Goal: Communication & Community: Answer question/provide support

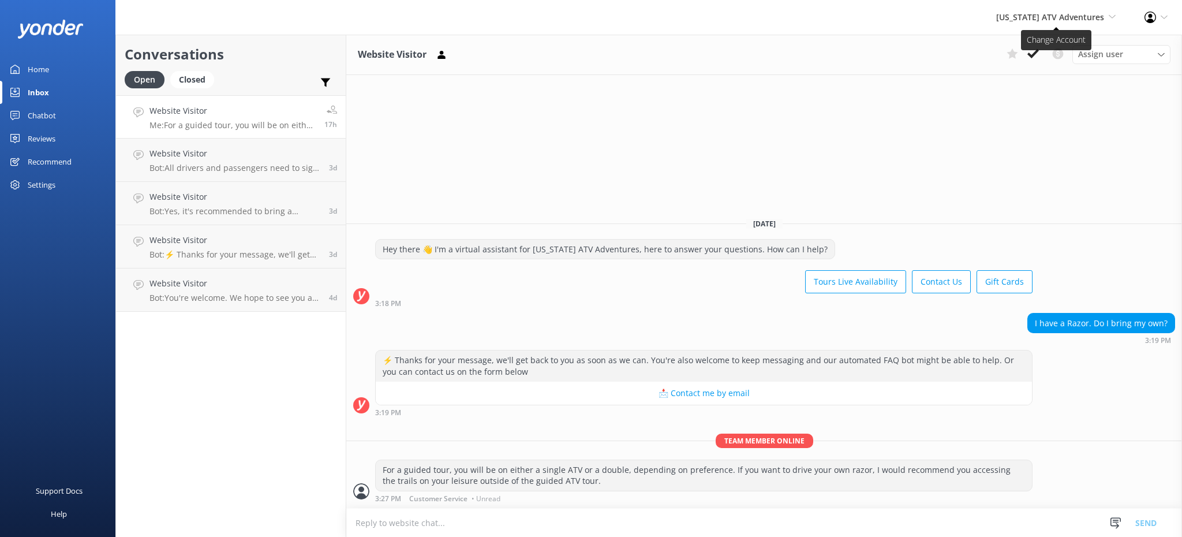
click at [1067, 20] on span "[US_STATE] ATV Adventures" at bounding box center [1050, 17] width 108 height 11
click at [1070, 58] on link "[GEOGRAPHIC_DATA]" at bounding box center [1073, 50] width 115 height 28
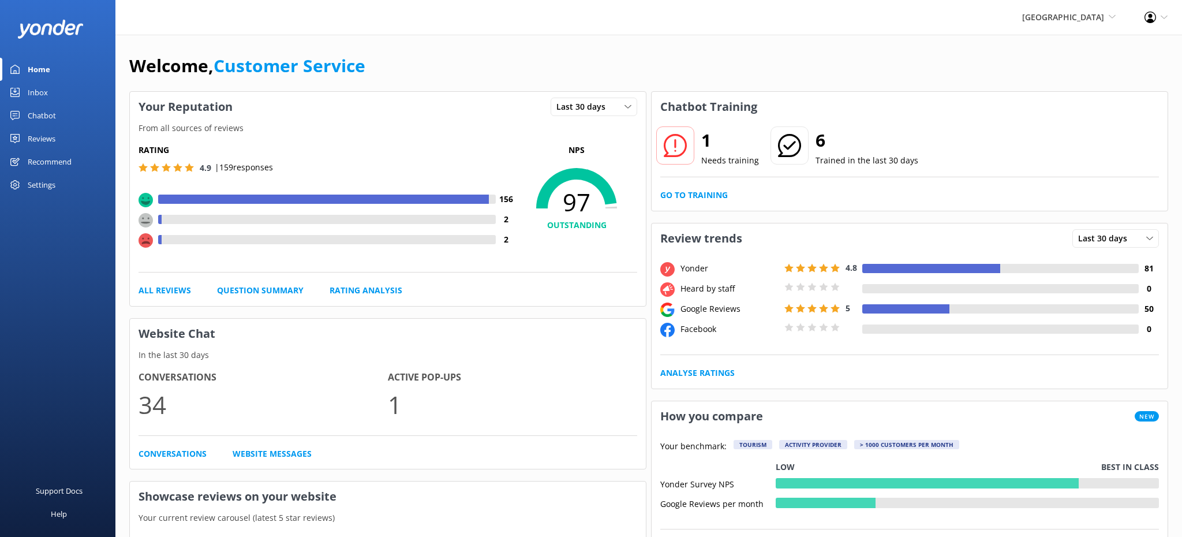
click at [48, 97] on link "Inbox" at bounding box center [57, 92] width 115 height 23
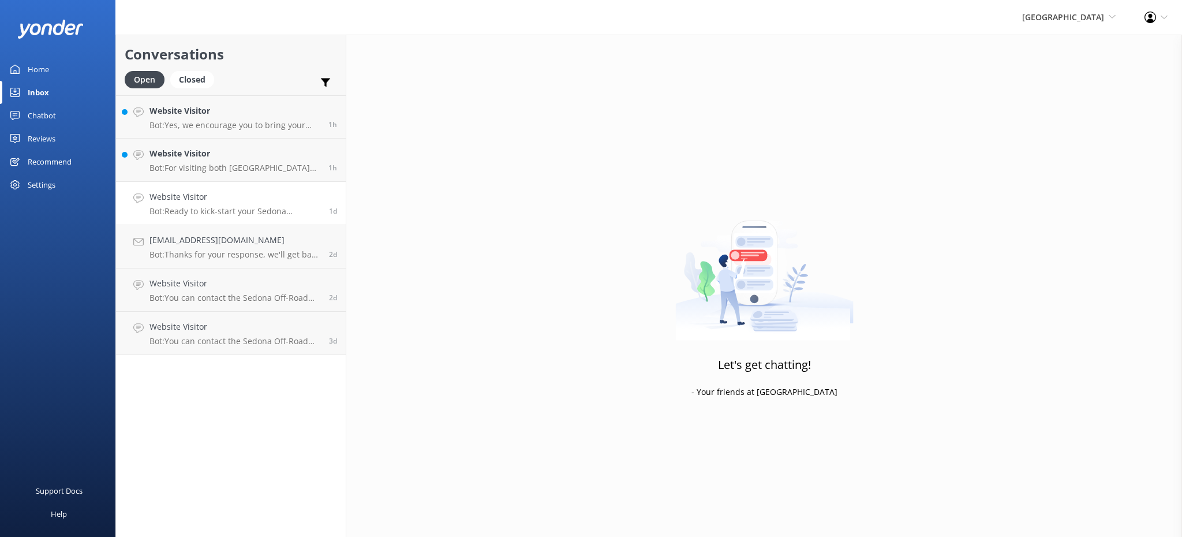
click at [204, 212] on p "Bot: Ready to kick-start your Sedona adventure? Book your self-guided UTV renta…" at bounding box center [235, 211] width 171 height 10
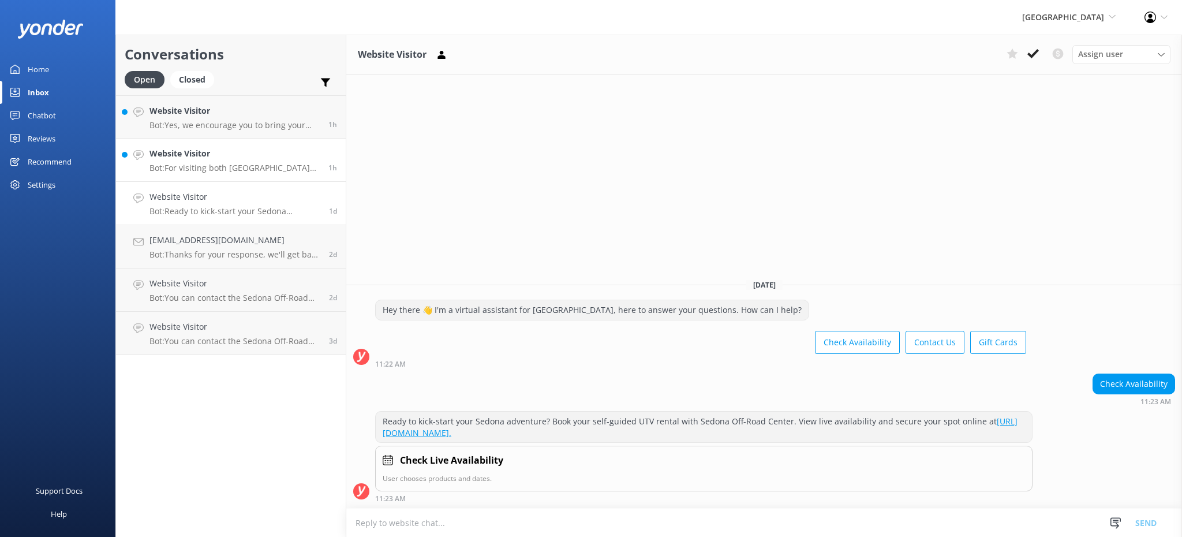
click at [283, 148] on h4 "Website Visitor" at bounding box center [235, 153] width 170 height 13
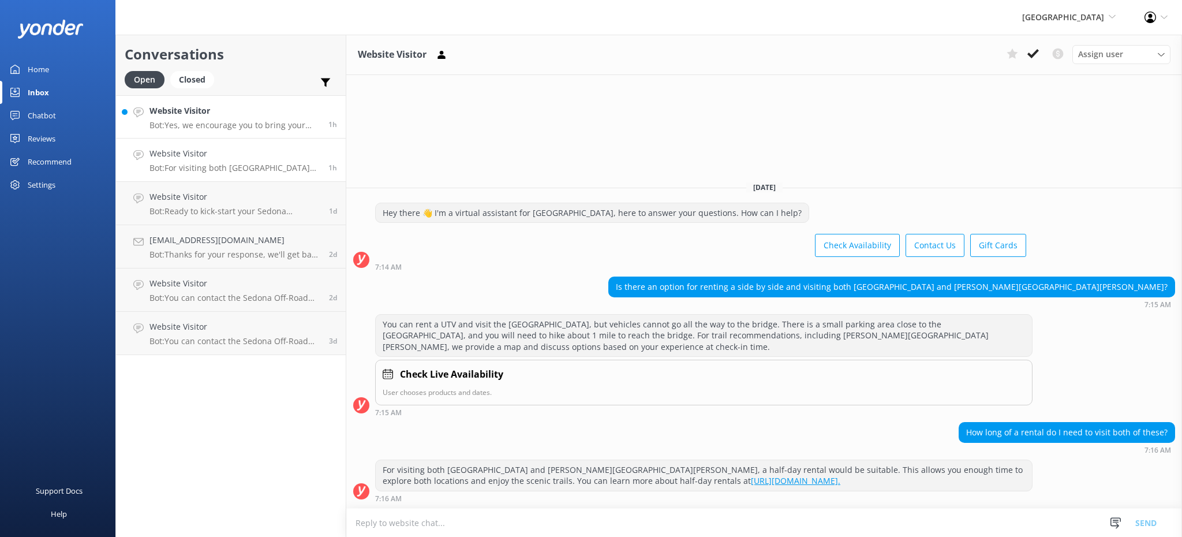
click at [187, 111] on h4 "Website Visitor" at bounding box center [235, 110] width 170 height 13
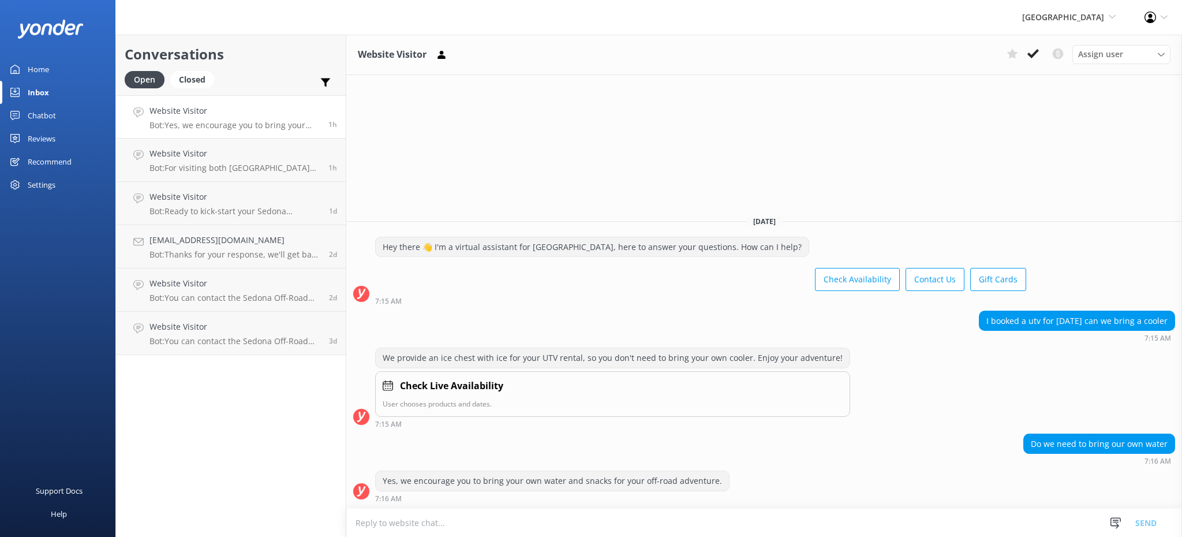
click at [683, 419] on div "We provide an ice chest with ice for your UTV rental, so you don't need to brin…" at bounding box center [612, 388] width 475 height 80
click at [1068, 18] on span "[GEOGRAPHIC_DATA]" at bounding box center [1063, 17] width 82 height 11
click at [749, 484] on div "Yes, we encourage you to bring your own water and snacks for your off-road adve…" at bounding box center [764, 487] width 836 height 32
click at [1067, 19] on span "[GEOGRAPHIC_DATA]" at bounding box center [1063, 17] width 82 height 11
click at [1058, 79] on link "[US_STATE] Safari Jeep Tours" at bounding box center [1073, 78] width 115 height 28
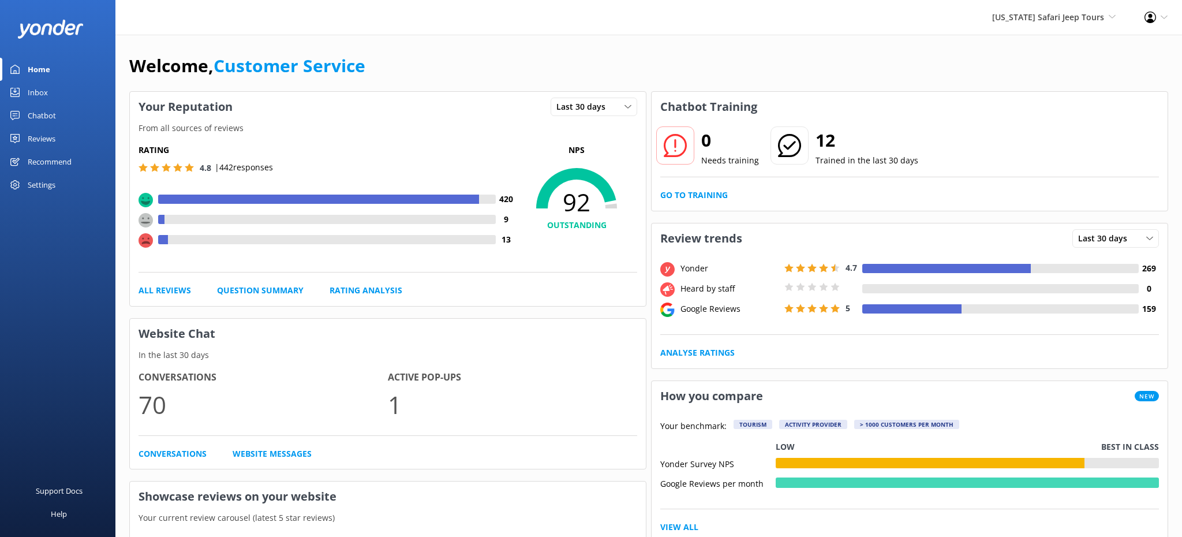
click at [38, 97] on div "Inbox" at bounding box center [38, 92] width 20 height 23
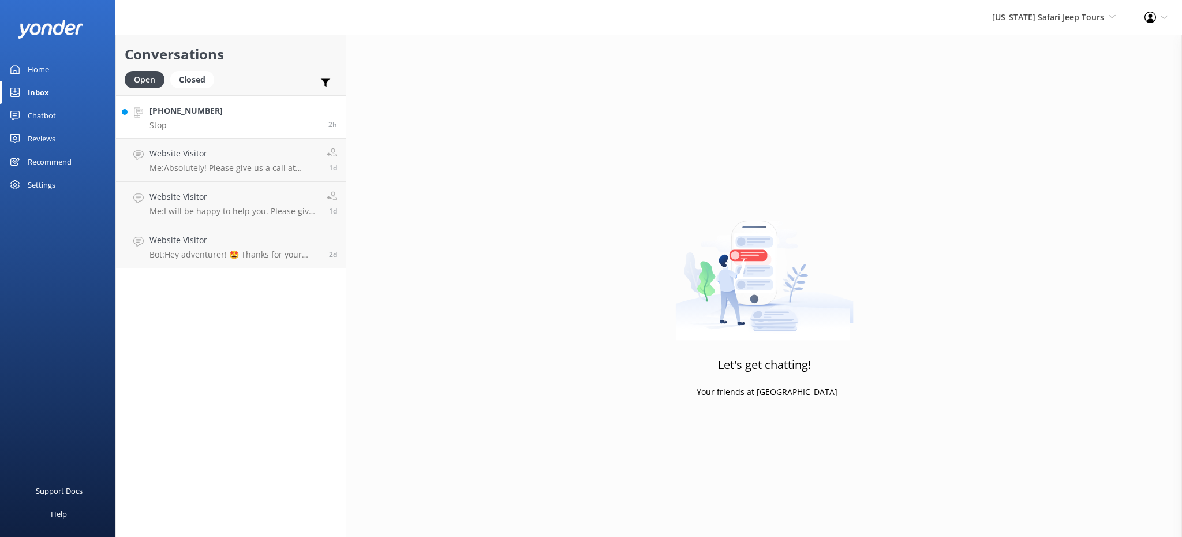
click at [210, 125] on link "+16174296153 Stop 2h" at bounding box center [231, 116] width 230 height 43
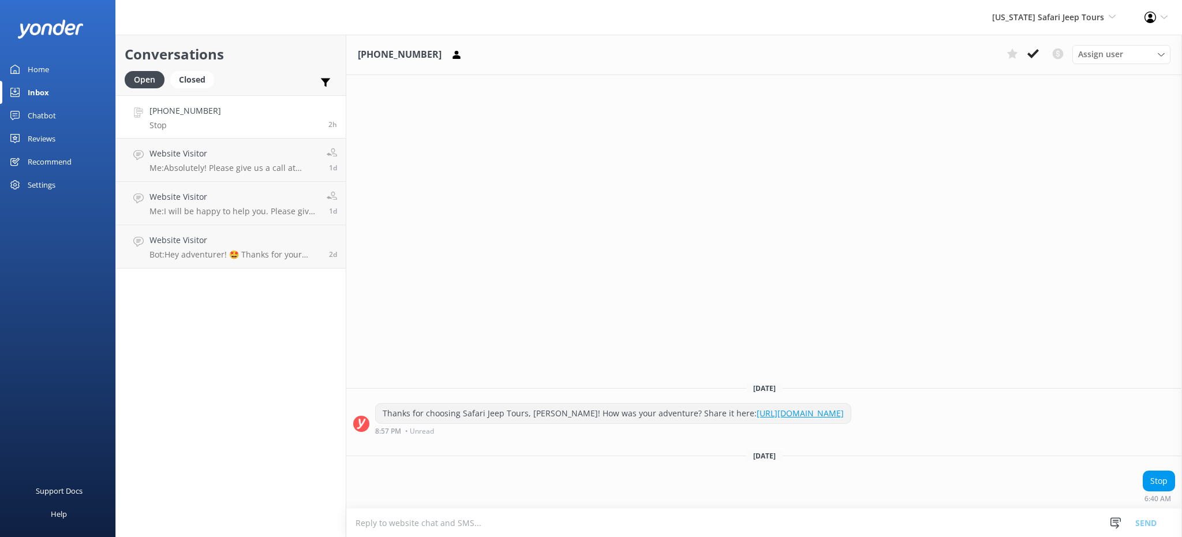
click at [197, 116] on h4 "+16174296153" at bounding box center [186, 110] width 72 height 13
click at [1029, 56] on icon at bounding box center [1034, 54] width 12 height 12
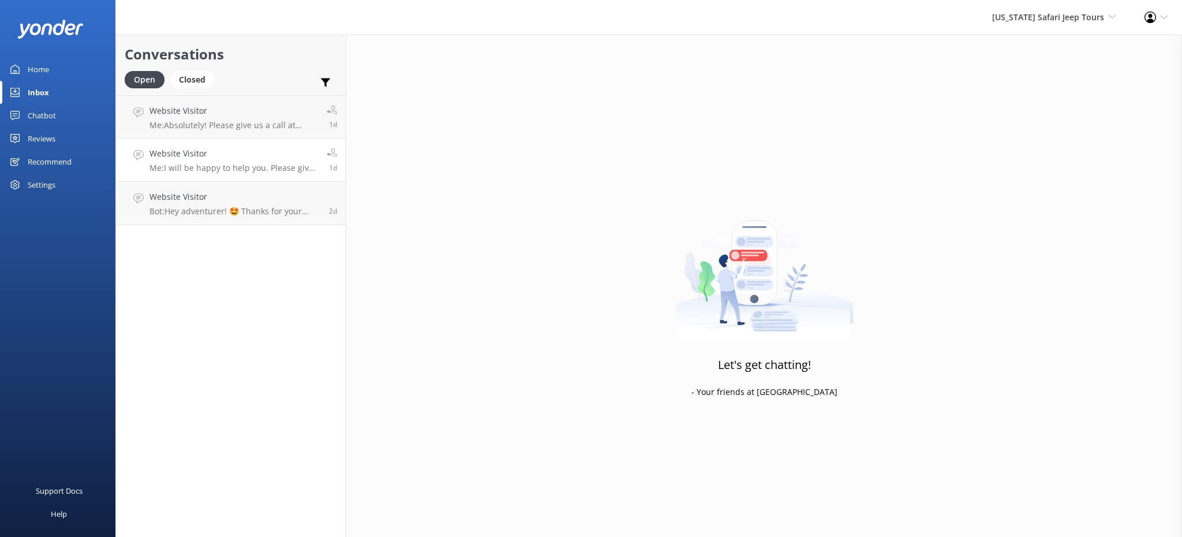
drag, startPoint x: 231, startPoint y: 115, endPoint x: 228, endPoint y: 143, distance: 27.9
click at [231, 115] on h4 "Website Visitor" at bounding box center [234, 110] width 169 height 13
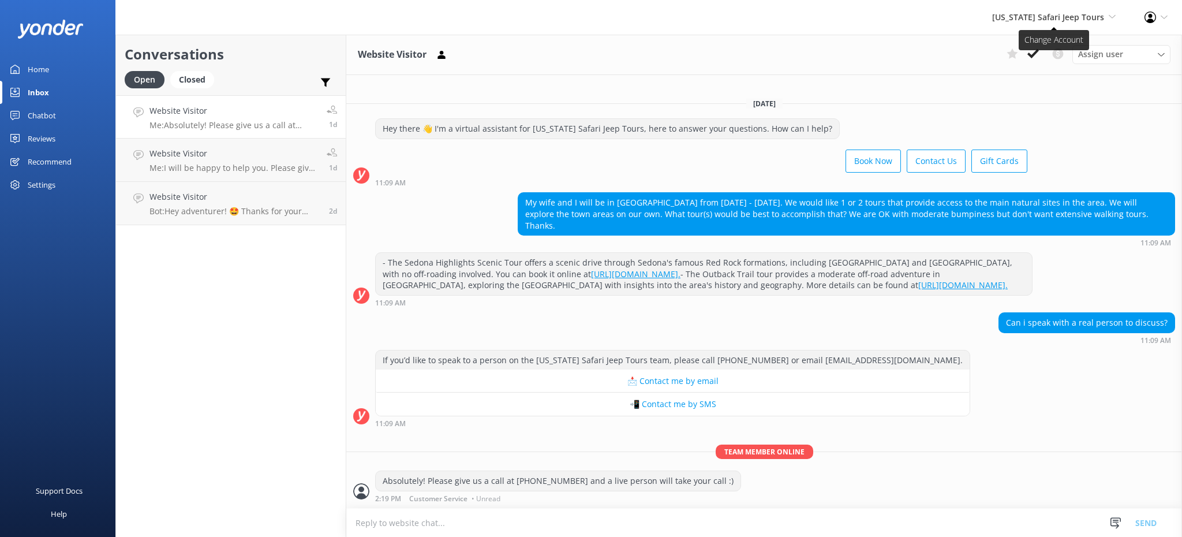
click at [1085, 21] on span "[US_STATE] Safari Jeep Tours" at bounding box center [1048, 17] width 112 height 11
click at [1063, 107] on link "[US_STATE] ATV Adventures" at bounding box center [1073, 105] width 115 height 28
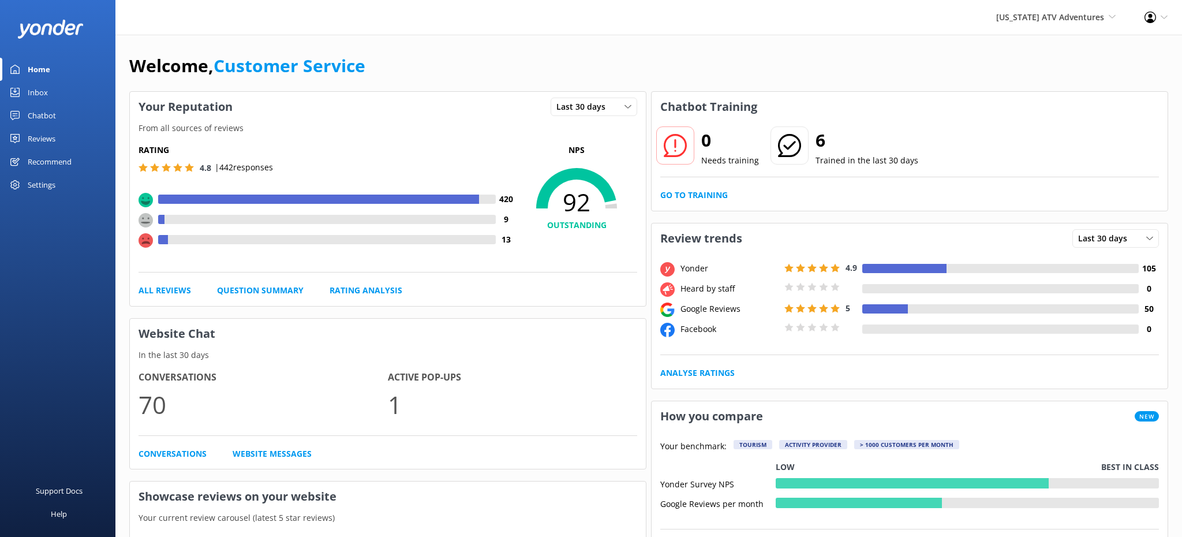
click at [22, 91] on link "Inbox" at bounding box center [57, 92] width 115 height 23
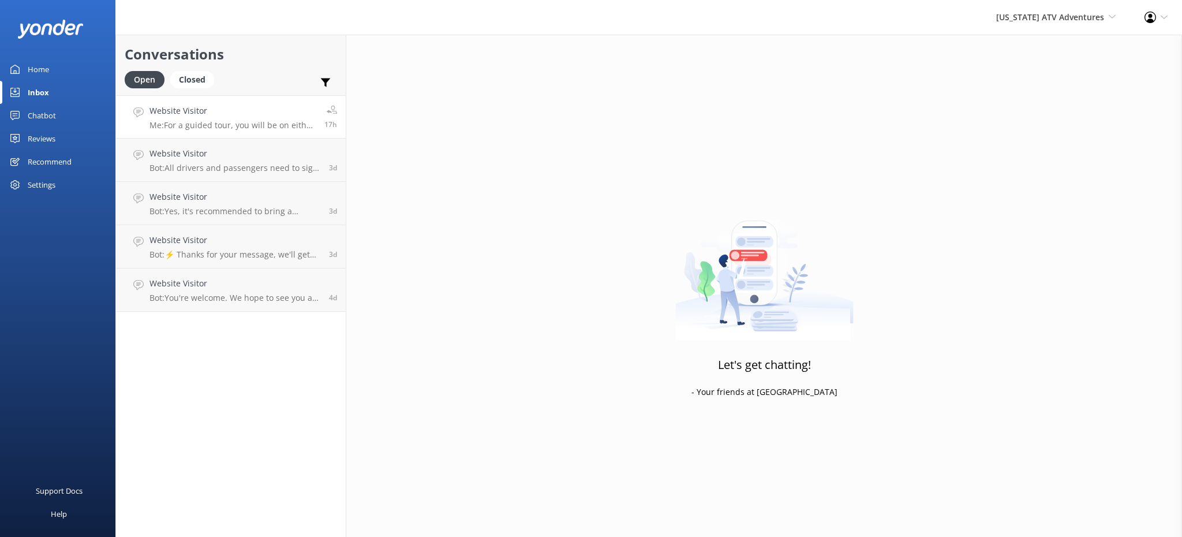
click at [187, 122] on p "Me: For a guided tour, you will be on either a single ATV or a double, dependin…" at bounding box center [233, 125] width 166 height 10
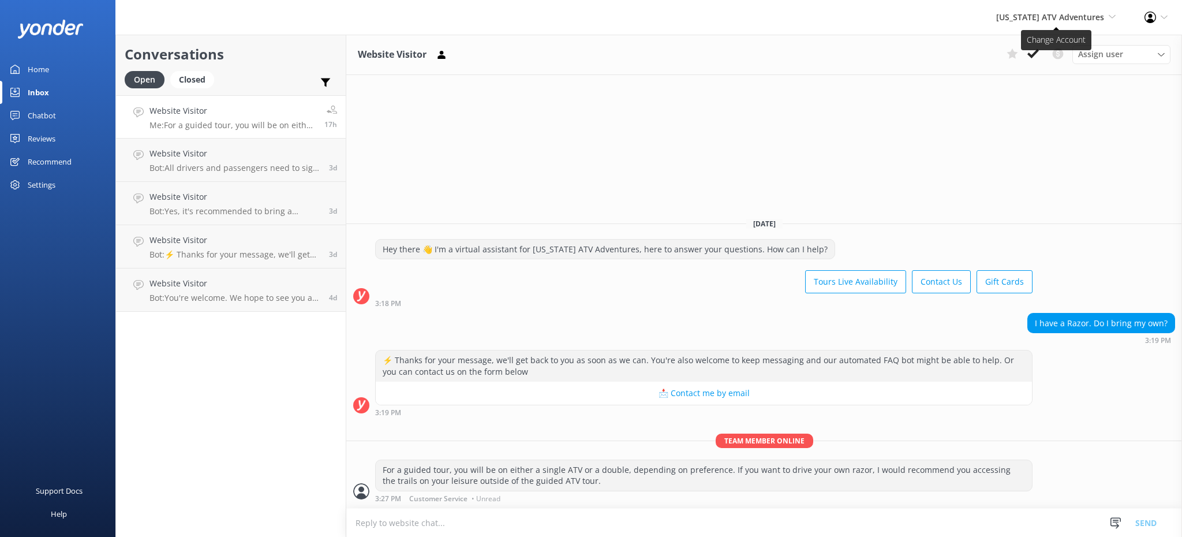
click at [1059, 23] on span "[US_STATE] ATV Adventures" at bounding box center [1050, 17] width 108 height 11
click at [1047, 72] on link "[US_STATE] Safari Jeep Tours" at bounding box center [1073, 78] width 115 height 28
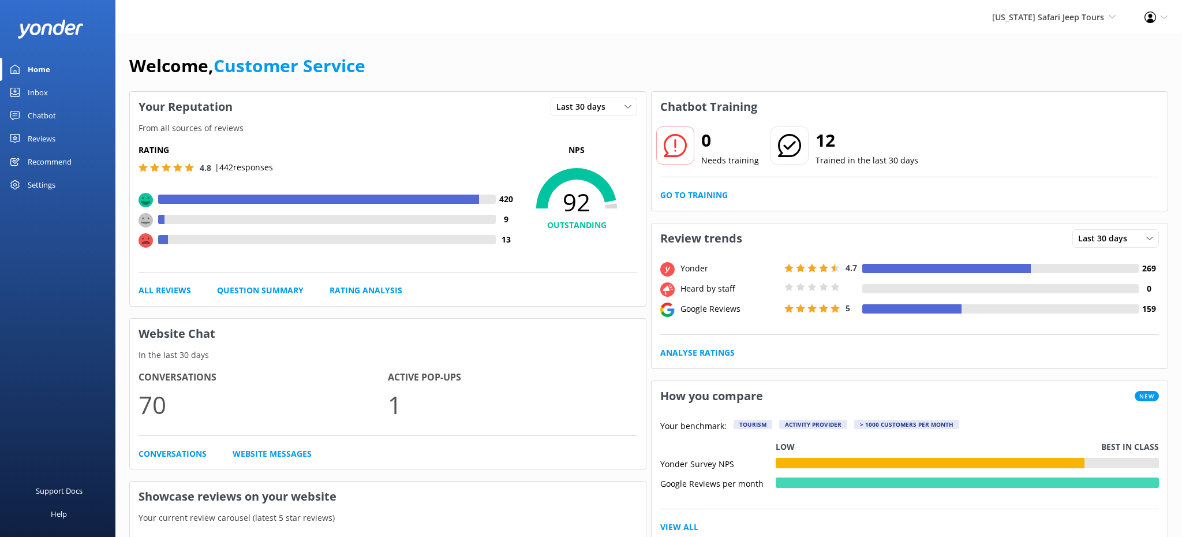
scroll to position [1, 0]
